Goal: Task Accomplishment & Management: Complete application form

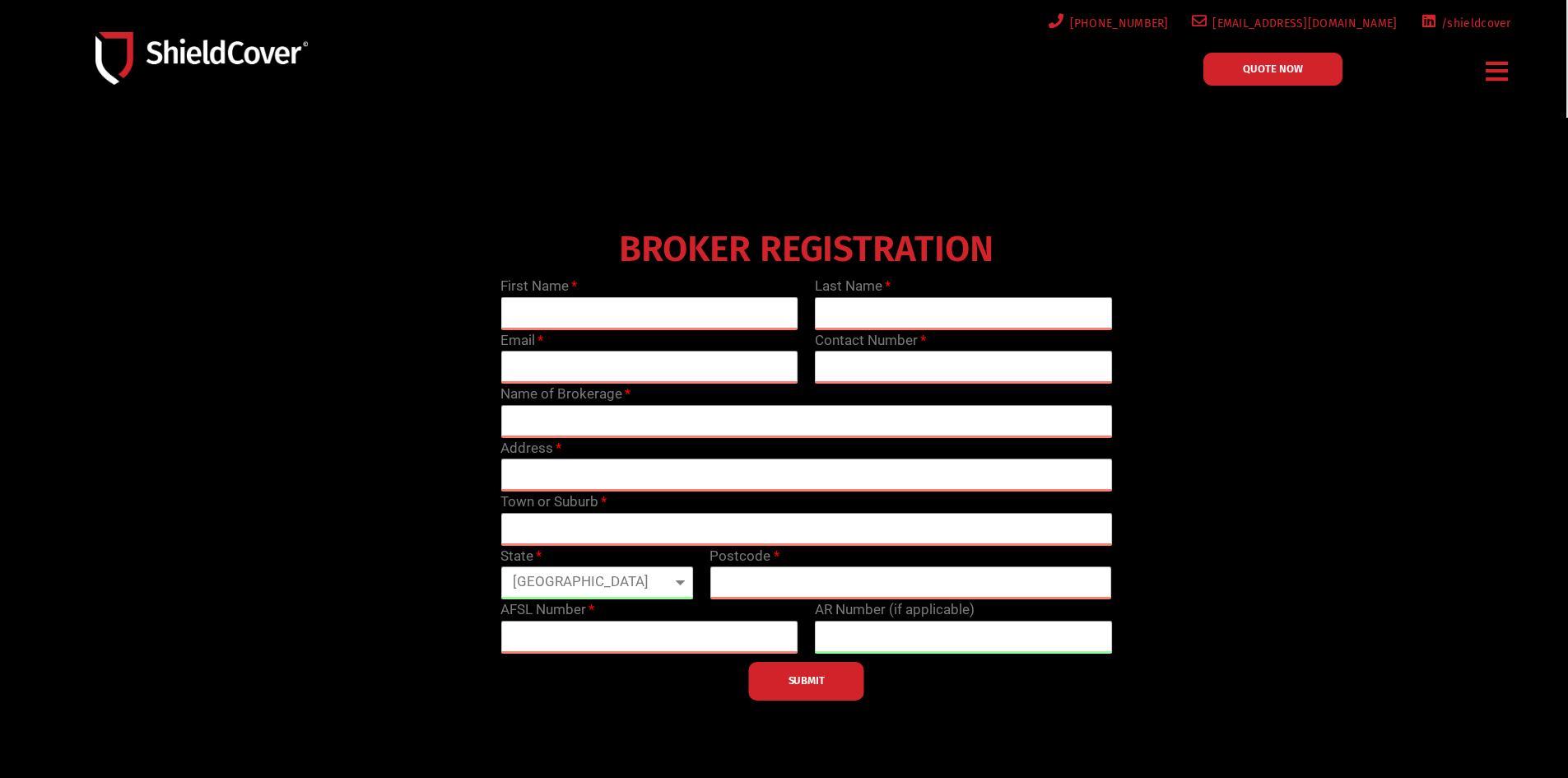
click at [642, 320] on input "text" at bounding box center [650, 313] width 298 height 33
type input "[PERSON_NAME]"
type input "[EMAIL_ADDRESS][DOMAIN_NAME]"
type input "410303013"
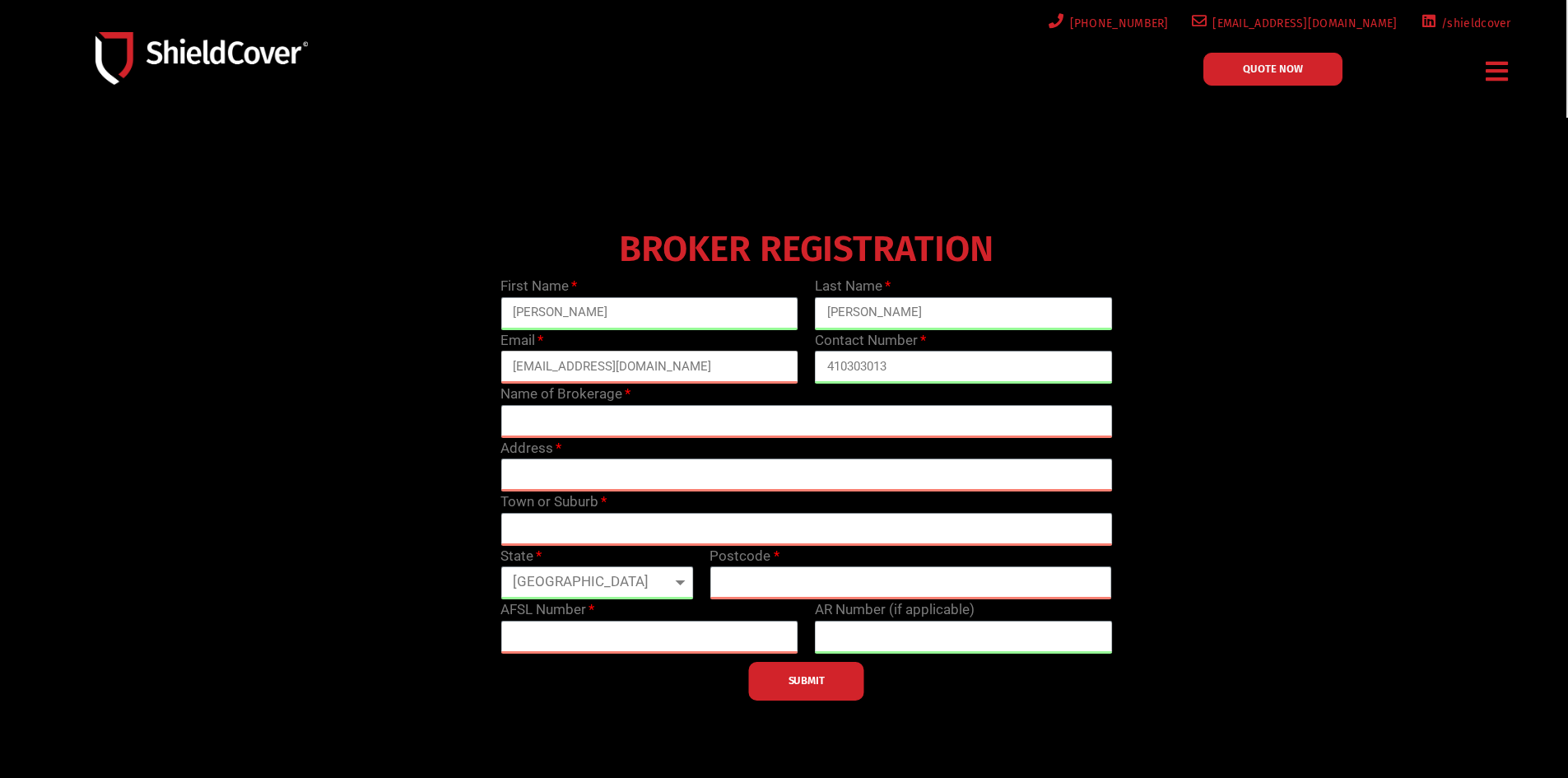
click at [533, 368] on input "[EMAIL_ADDRESS][DOMAIN_NAME]" at bounding box center [650, 367] width 298 height 33
type input "[PERSON_NAME][EMAIL_ADDRESS][PERSON_NAME][DOMAIN_NAME]"
click at [569, 424] on input "text" at bounding box center [807, 421] width 612 height 33
type input "Angel Insurance brokers"
click at [567, 481] on input "text" at bounding box center [807, 474] width 612 height 33
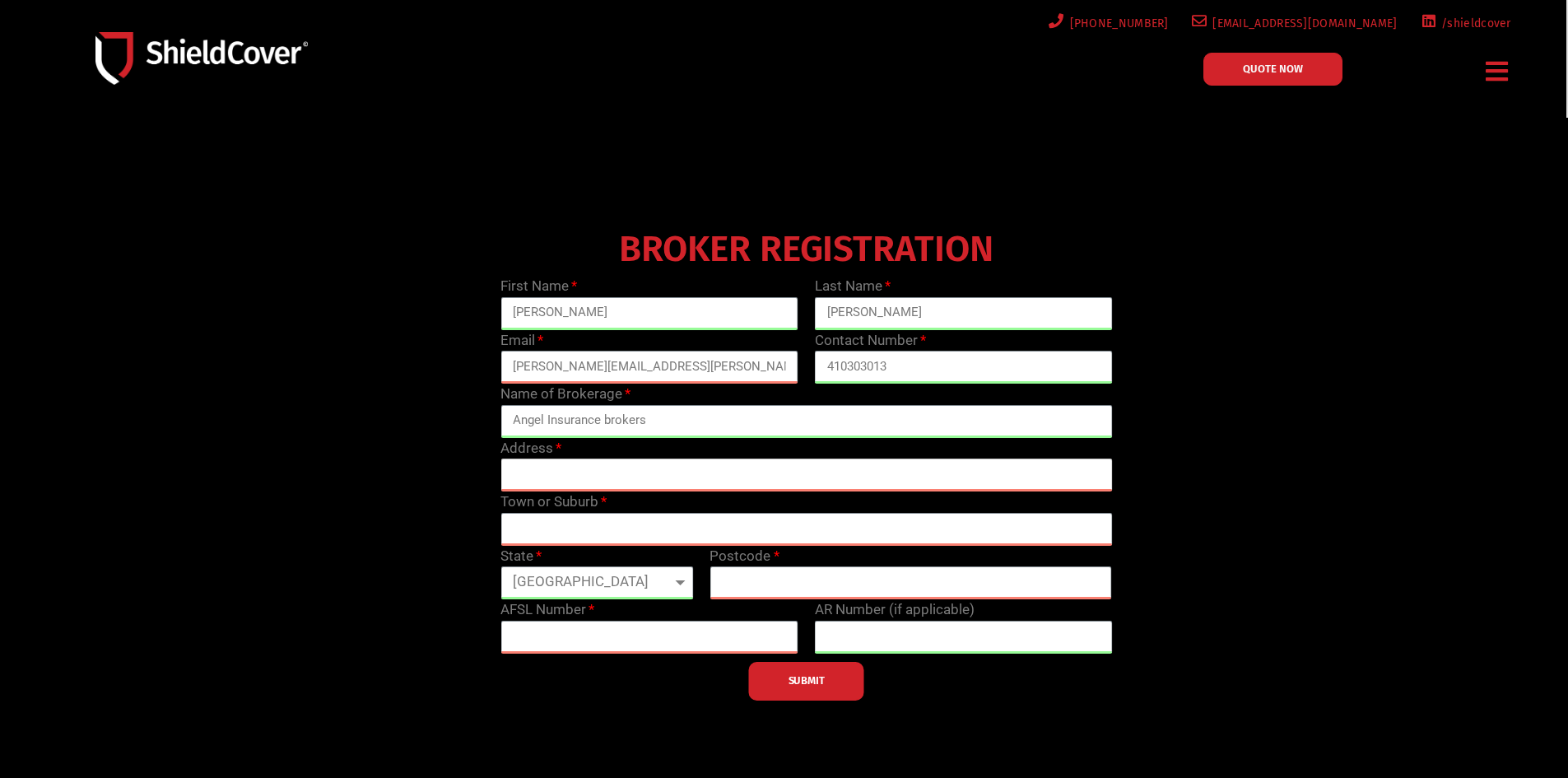
paste input "Building 2 Unit [GEOGRAPHIC_DATA][STREET_ADDRESS][PERSON_NAME]"
drag, startPoint x: 712, startPoint y: 473, endPoint x: 787, endPoint y: 472, distance: 75.0
click at [787, 472] on input "Building 2 Unit [GEOGRAPHIC_DATA][STREET_ADDRESS][PERSON_NAME]" at bounding box center [807, 474] width 612 height 33
type input "Building 2 [STREET_ADDRESS]"
click at [699, 521] on input "text" at bounding box center [807, 529] width 612 height 33
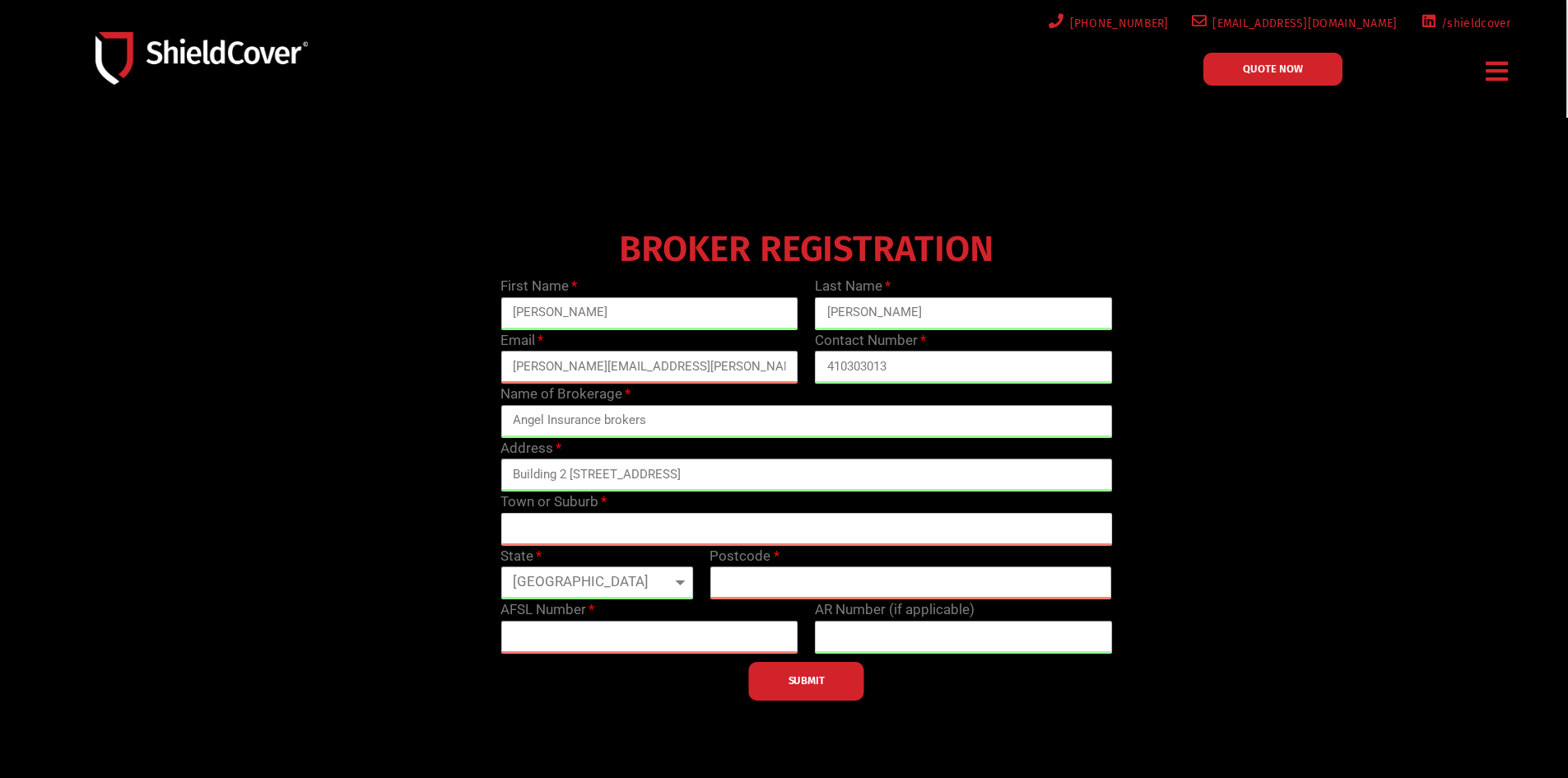
paste input "[PERSON_NAME] Waverley"
type input "[PERSON_NAME]"
select select "VIC"
type input "3150"
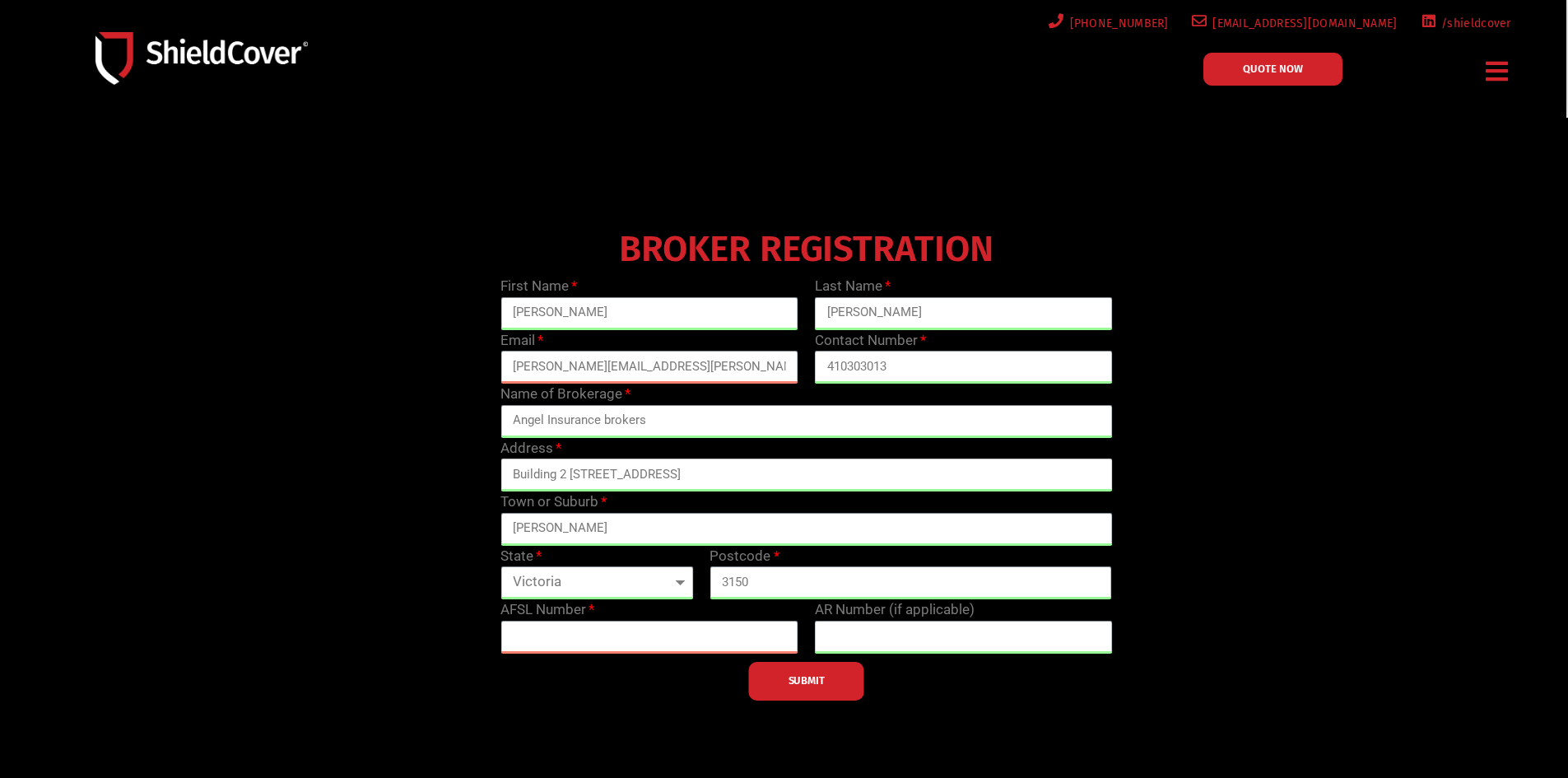
drag, startPoint x: 760, startPoint y: 480, endPoint x: 714, endPoint y: 480, distance: 46.0
click at [714, 480] on input "Building 2 [STREET_ADDRESS]" at bounding box center [807, 474] width 612 height 33
type input "Building 2 Unit 1 [STREET_ADDRESS]"
click at [343, 505] on div "BROKER REGISTRATION First Name [PERSON_NAME] Last Name [PERSON_NAME] Email [PER…" at bounding box center [807, 462] width 1256 height 478
click at [624, 639] on input "text" at bounding box center [650, 637] width 298 height 33
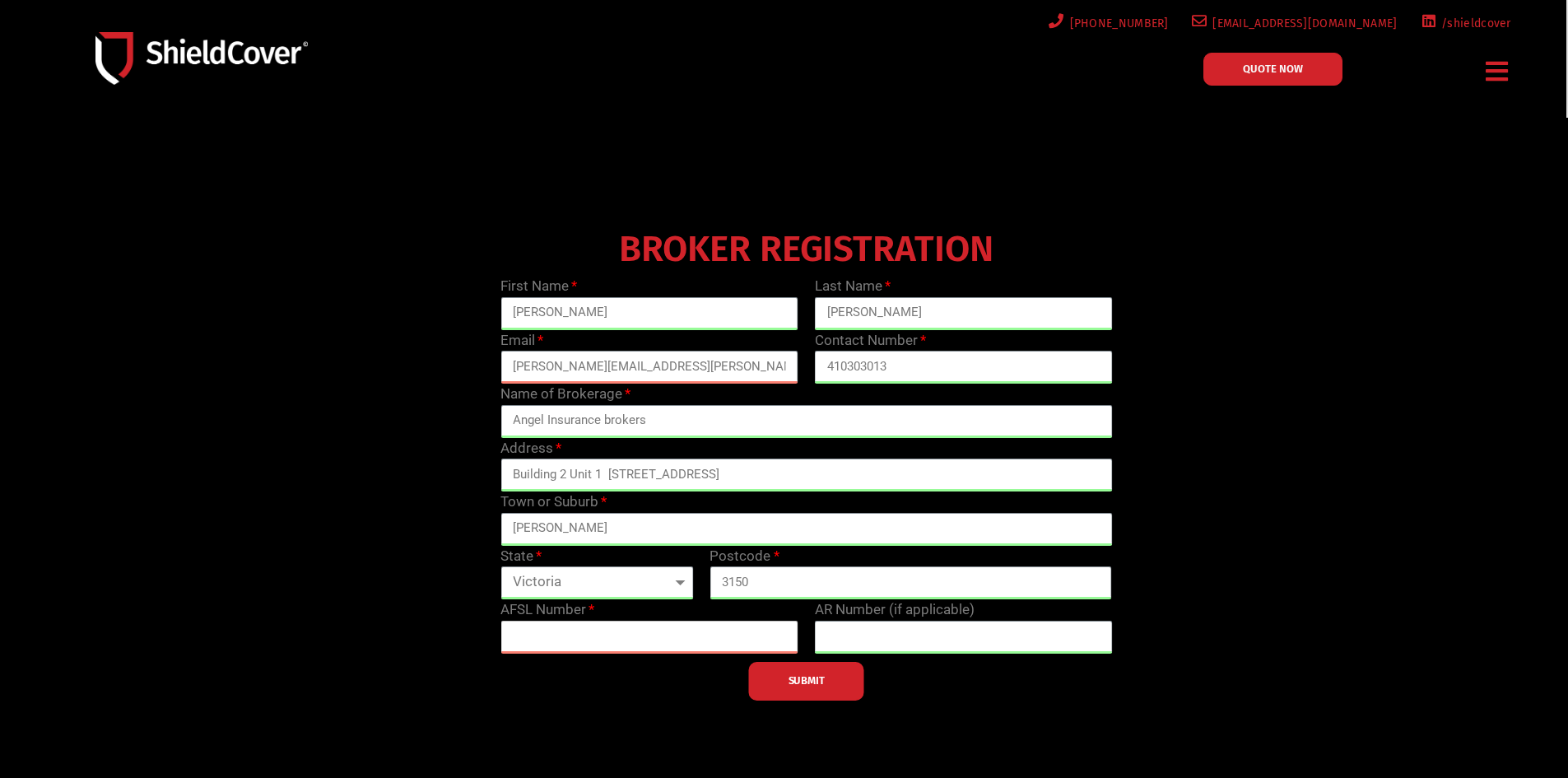
click at [538, 627] on input "text" at bounding box center [650, 637] width 298 height 33
paste input "525491"
type input "525491"
click at [1011, 633] on input "text" at bounding box center [964, 637] width 298 height 33
paste input "001285356"
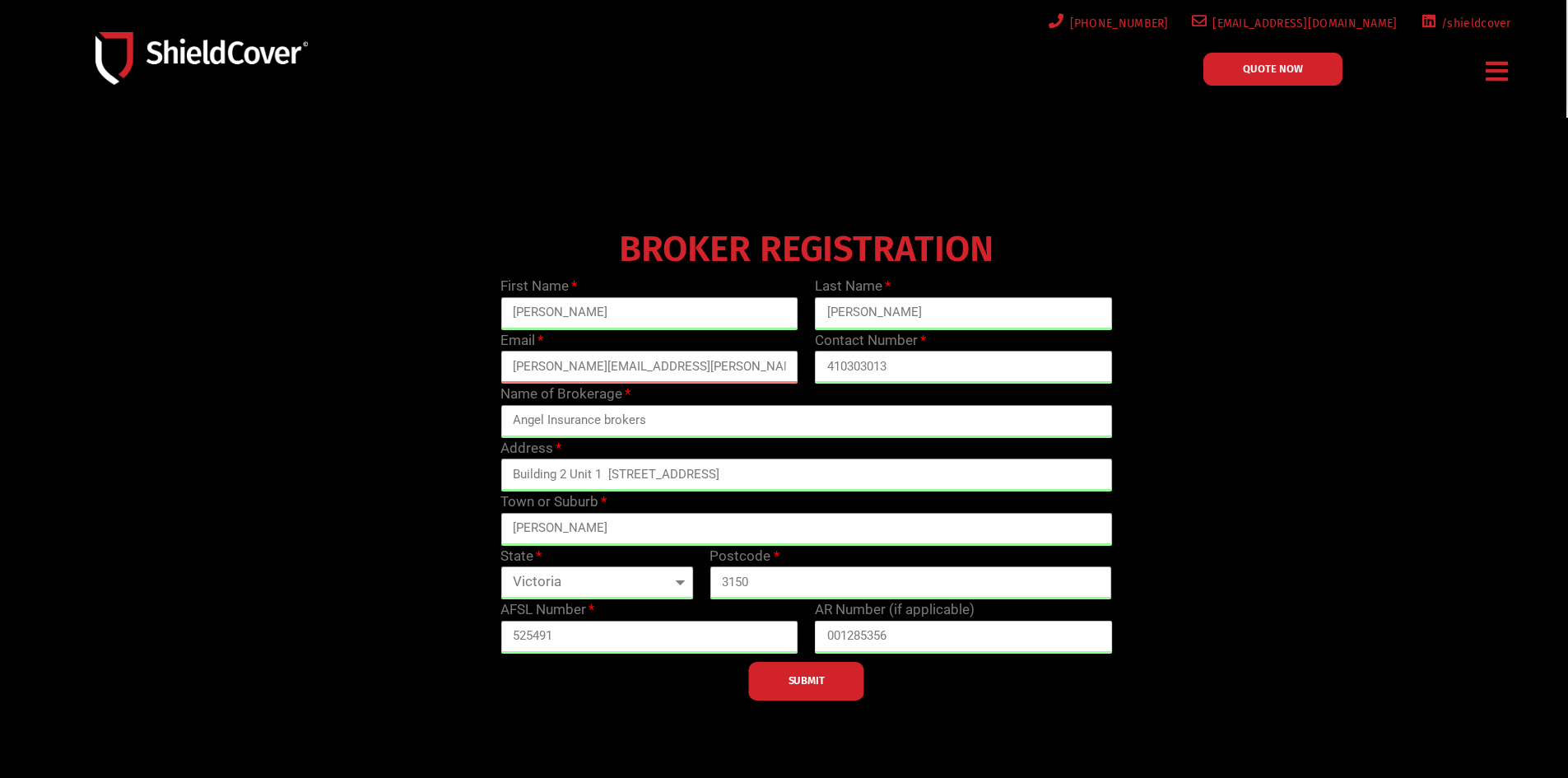
type input "001285356"
click at [1238, 626] on div "BROKER REGISTRATION First Name [PERSON_NAME] Last Name [PERSON_NAME] Email [PER…" at bounding box center [807, 462] width 1256 height 478
click at [826, 642] on input "001285356" at bounding box center [964, 637] width 298 height 33
click at [847, 689] on button "SUBMIT" at bounding box center [807, 681] width 115 height 39
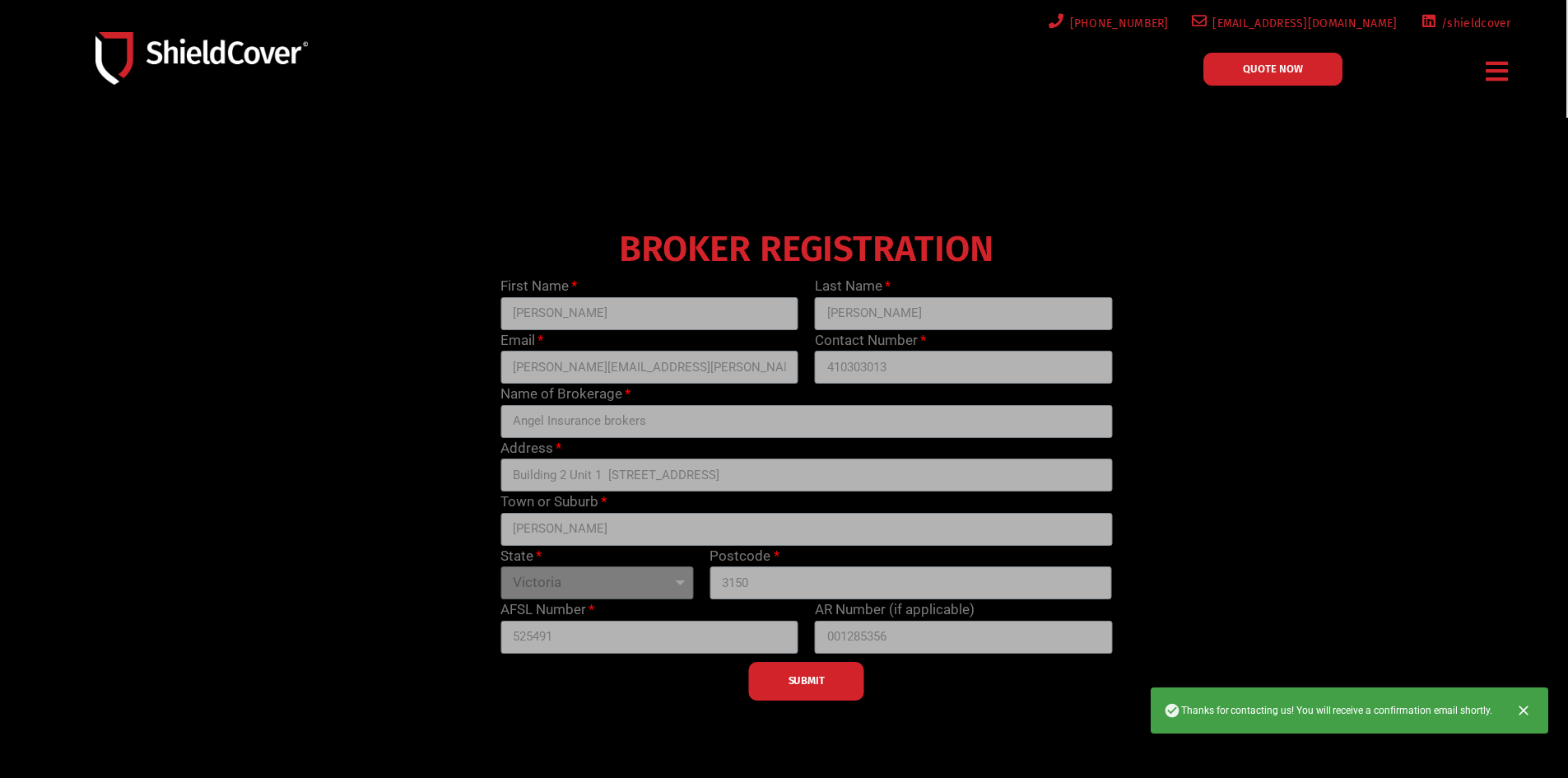
click at [1451, 576] on div at bounding box center [784, 471] width 1568 height 708
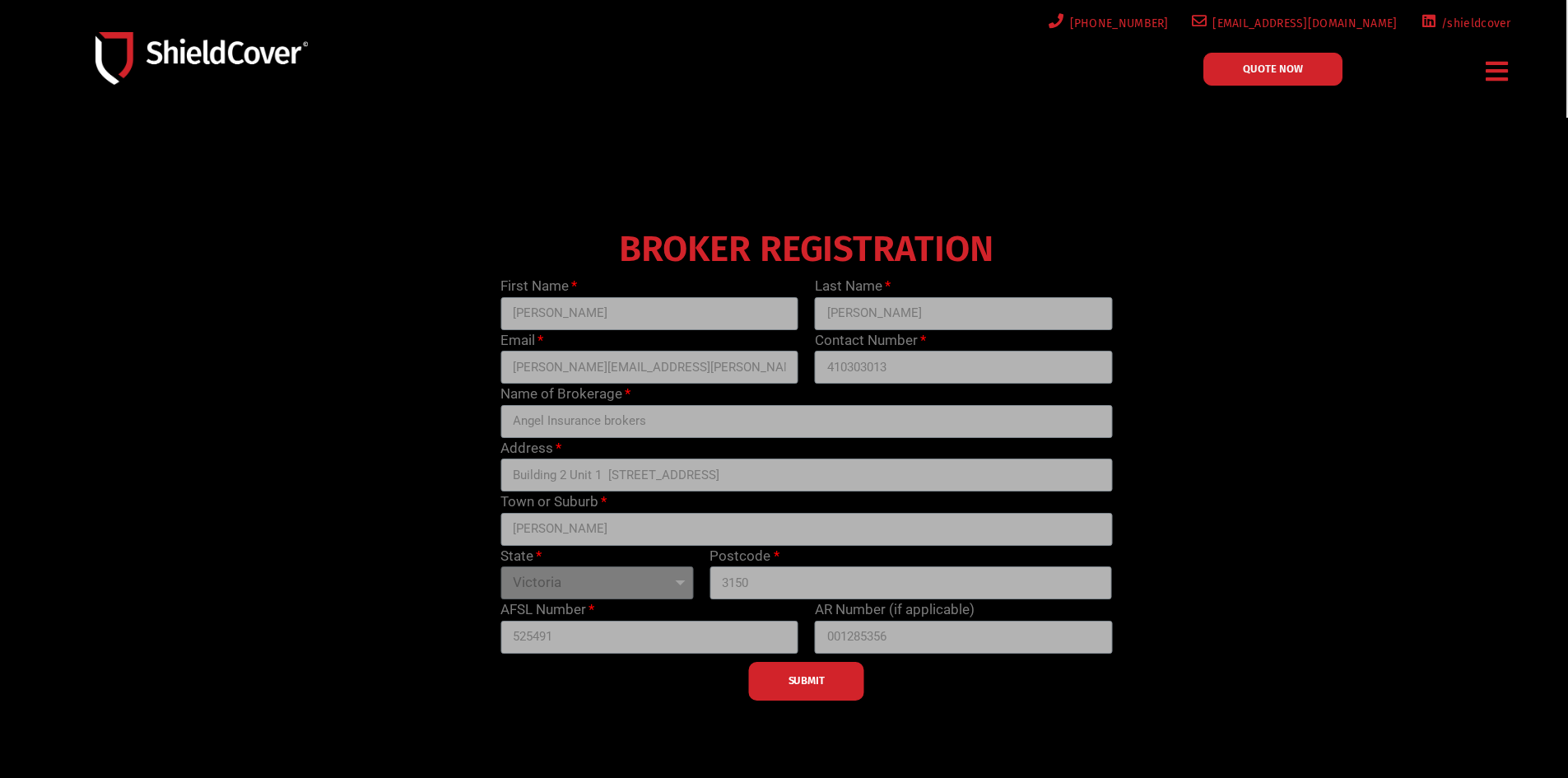
click at [1284, 641] on div "BROKER REGISTRATION First Name [PERSON_NAME] Last Name [PERSON_NAME] Email [PER…" at bounding box center [807, 462] width 1256 height 478
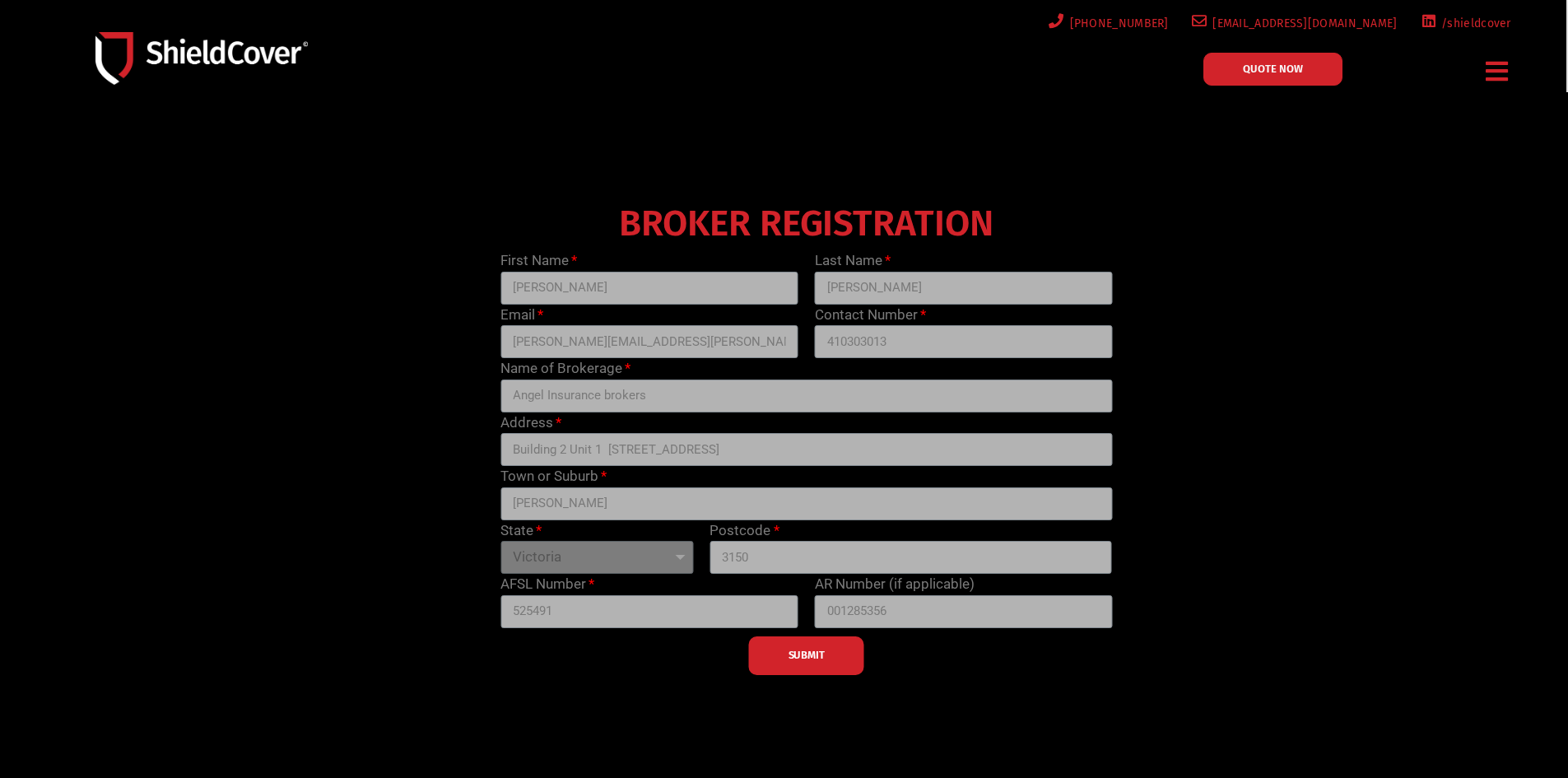
scroll to position [8, 0]
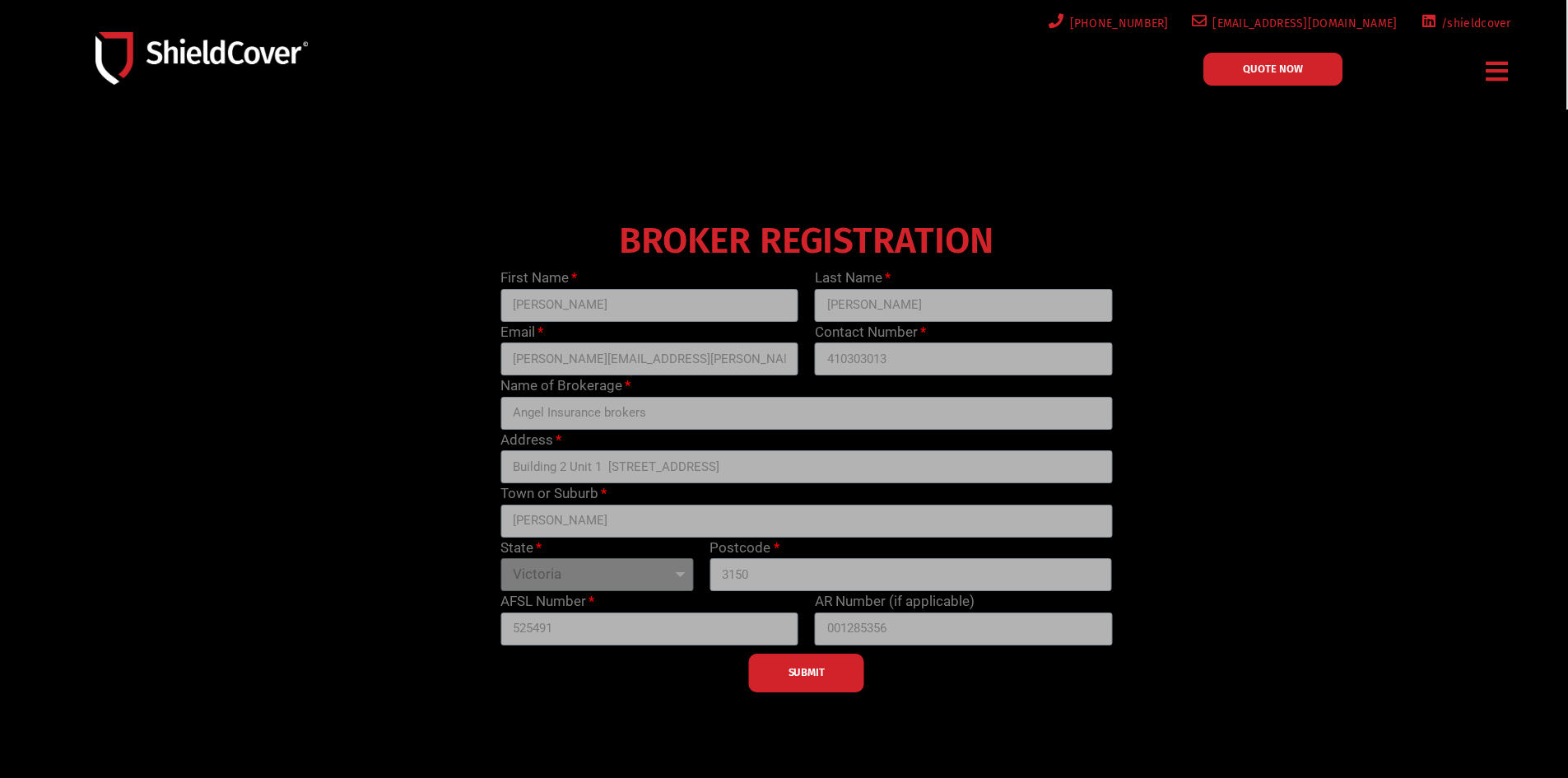
click at [1231, 531] on div "BROKER REGISTRATION First Name [PERSON_NAME] Last Name [PERSON_NAME] Email [PER…" at bounding box center [807, 453] width 1256 height 478
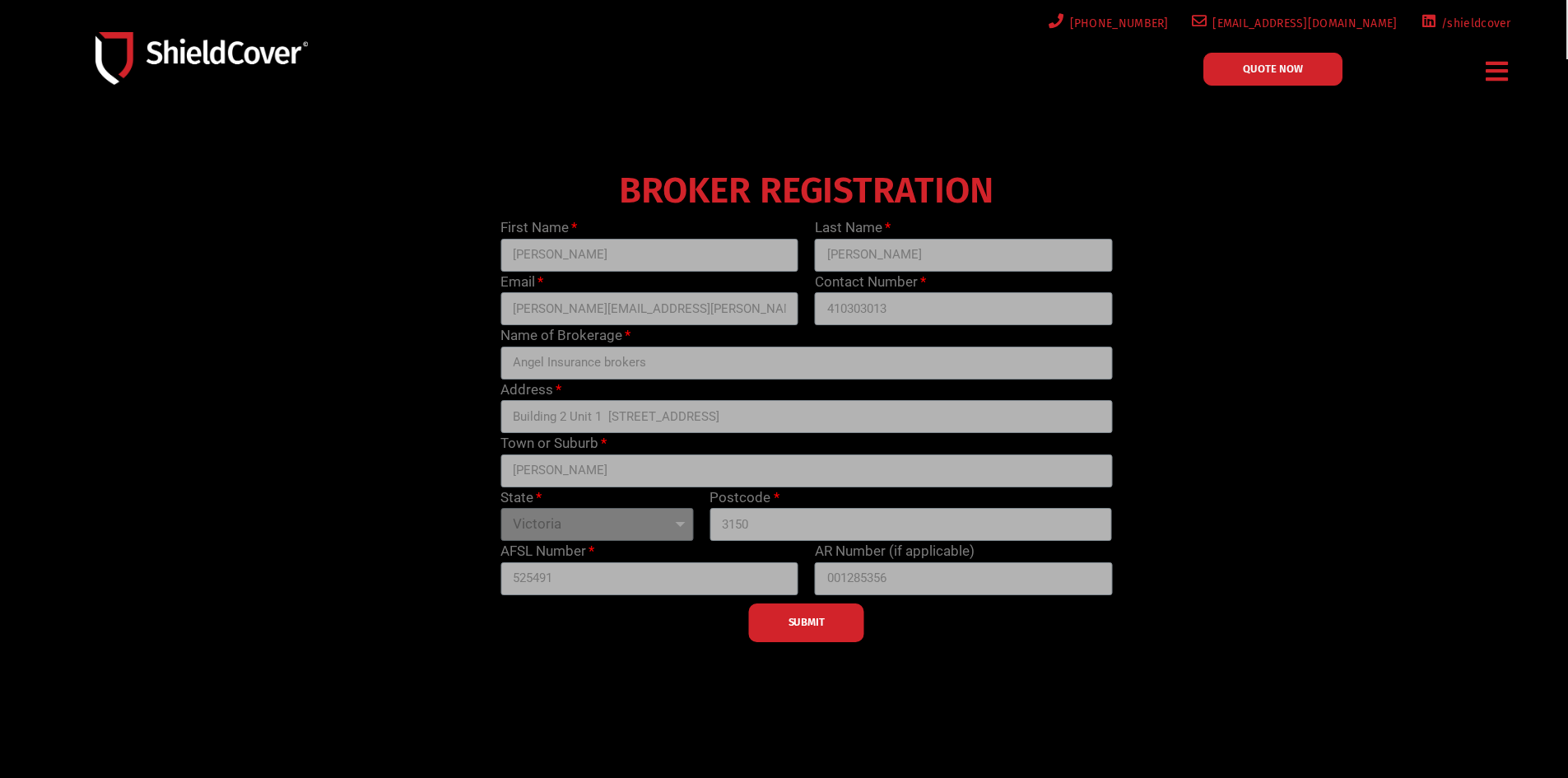
scroll to position [165, 0]
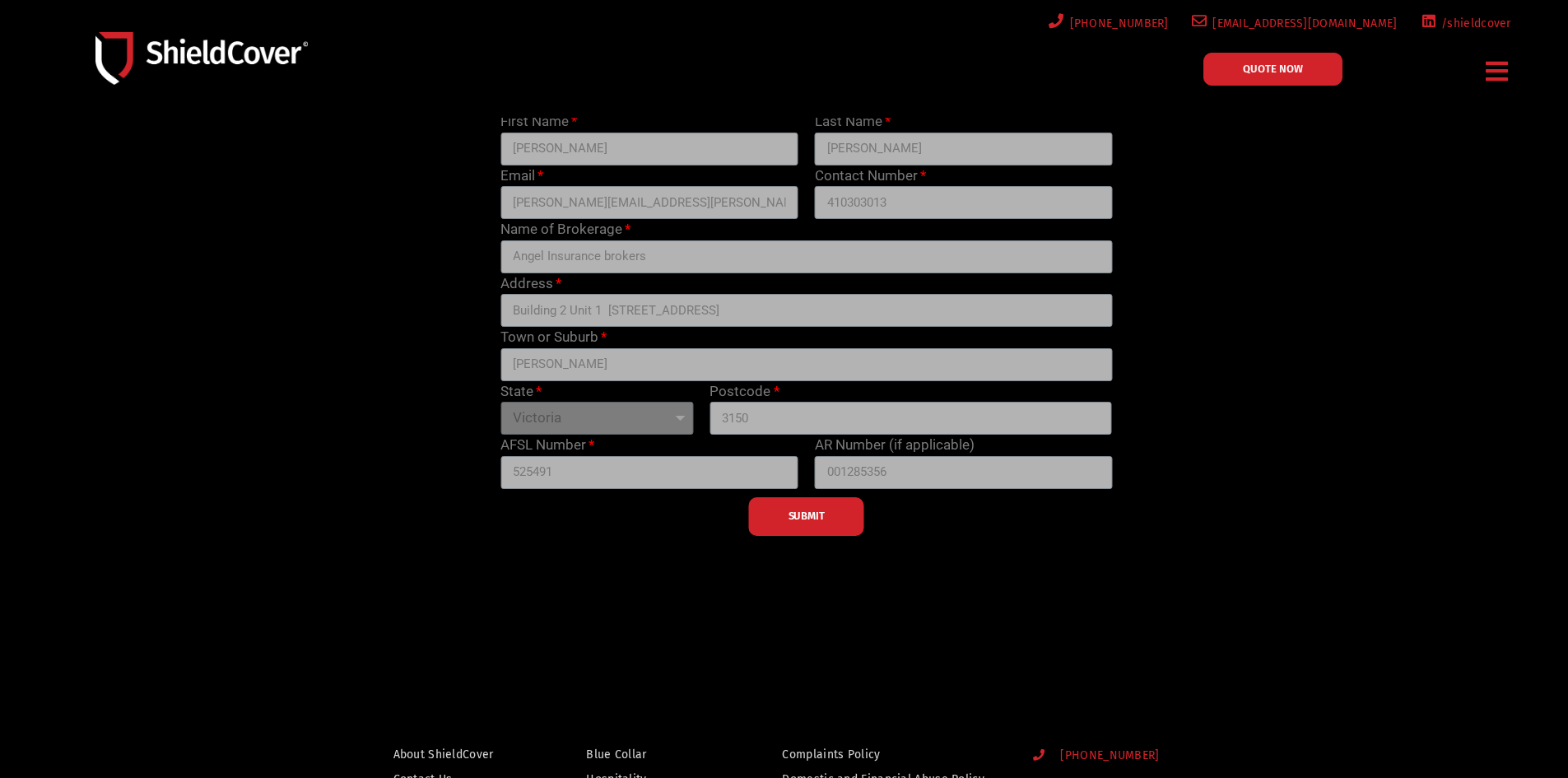
click at [807, 519] on div "SUBMIT" at bounding box center [806, 512] width 628 height 47
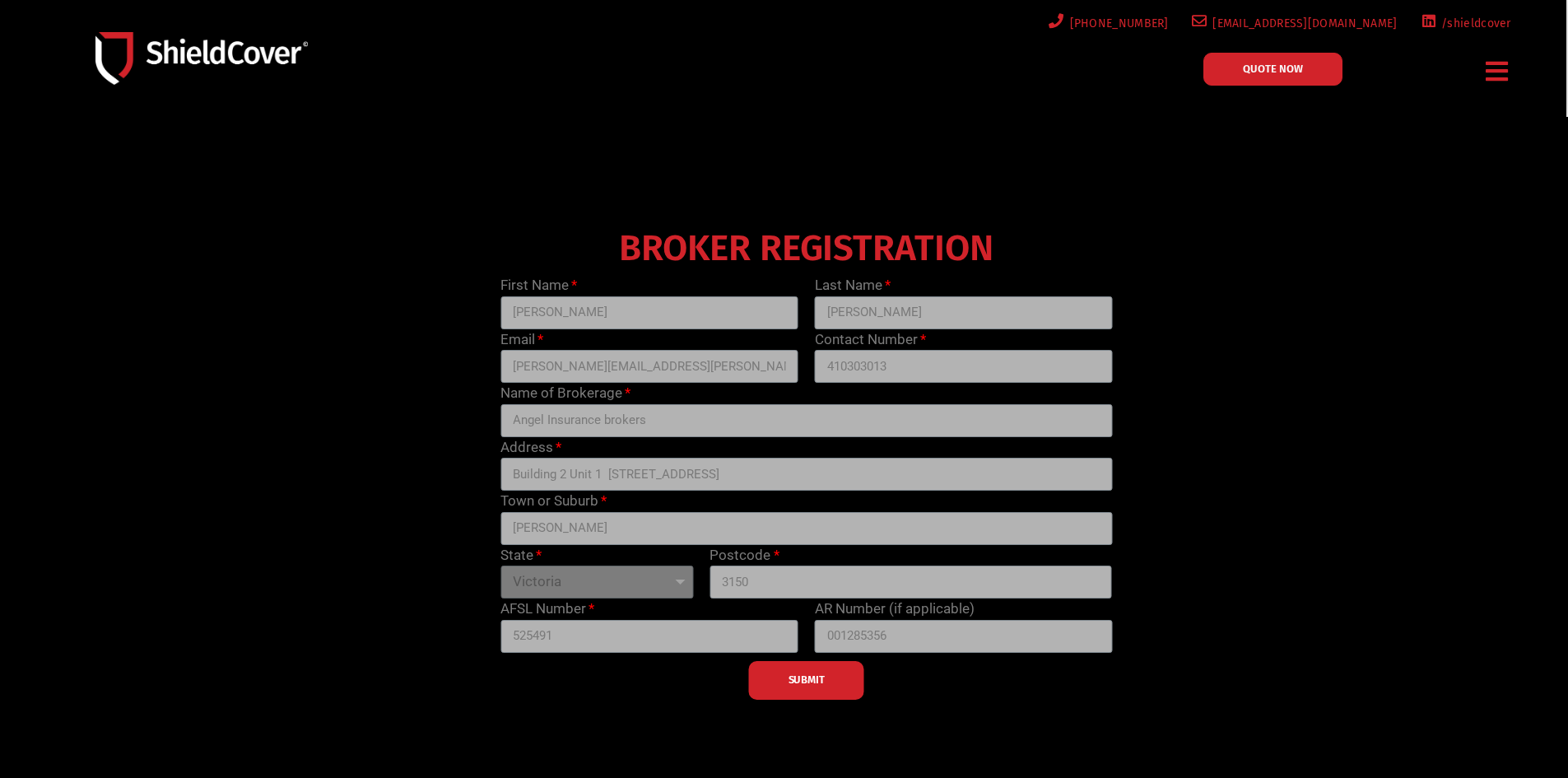
scroll to position [0, 0]
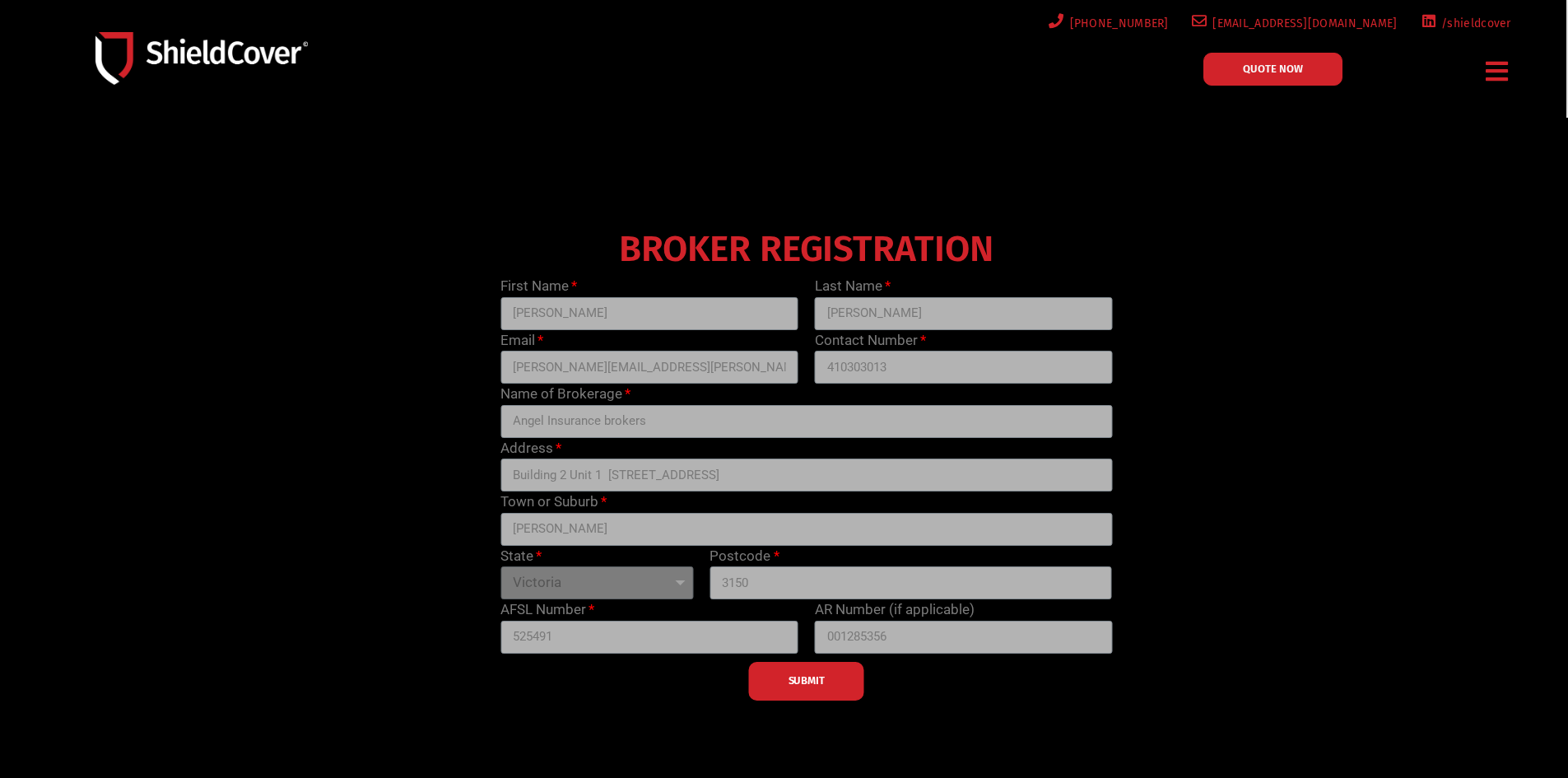
click at [1264, 64] on span "QUOTE NOW" at bounding box center [1273, 69] width 60 height 11
